Goal: Task Accomplishment & Management: Use online tool/utility

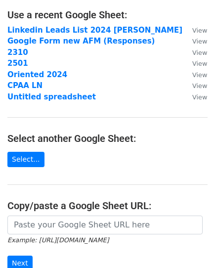
scroll to position [99, 0]
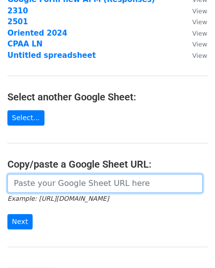
click at [76, 184] on input "url" at bounding box center [104, 183] width 195 height 19
paste input "https://docs.google.com/spreadsheets/d/1MoB4Aa7zYqKjOCs8fJ68e9F9o4Afx3nazPzrEUO…"
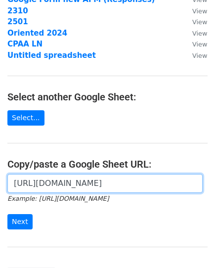
scroll to position [0, 280]
type input "https://docs.google.com/spreadsheets/d/1MoB4Aa7zYqKjOCs8fJ68e9F9o4Afx3nazPzrEUO…"
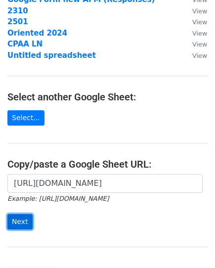
click at [22, 222] on input "Next" at bounding box center [19, 221] width 25 height 15
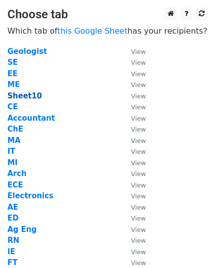
click at [34, 99] on strong "Sheet10" at bounding box center [24, 95] width 35 height 9
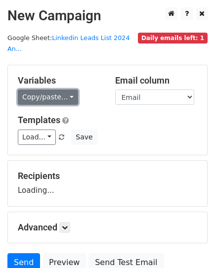
click at [48, 89] on link "Copy/paste..." at bounding box center [48, 96] width 60 height 15
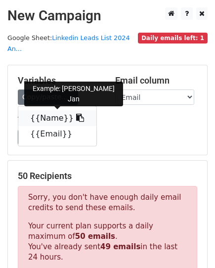
click at [50, 111] on link "{{Name}}" at bounding box center [57, 118] width 78 height 16
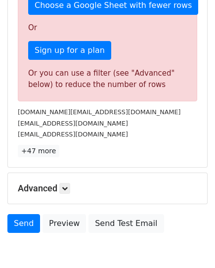
scroll to position [330, 0]
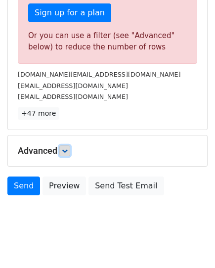
click at [68, 148] on icon at bounding box center [65, 151] width 6 height 6
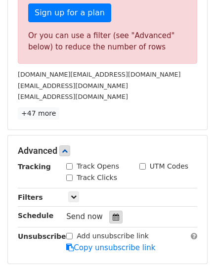
click at [113, 213] on icon at bounding box center [116, 216] width 6 height 7
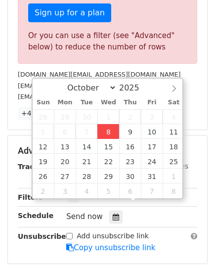
type input "2025-10-08 13:39"
type input "01"
type input "39"
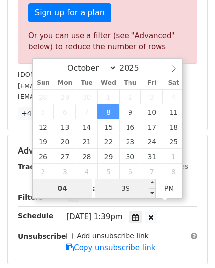
type input "04"
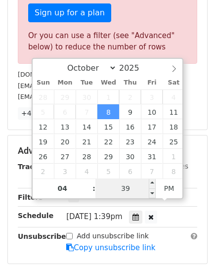
type input "2025-10-08 16:39"
type input "2"
type input "20"
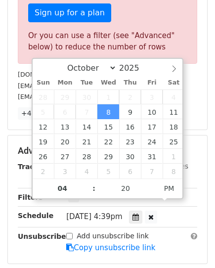
type input "2025-10-08 16:20"
click at [185, 210] on div "Wed, Oct 8, 4:39pm 2025-10-08 16:20" at bounding box center [132, 216] width 146 height 13
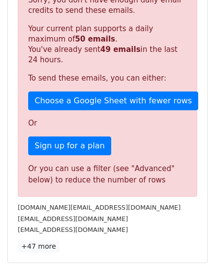
scroll to position [451, 0]
